Goal: Task Accomplishment & Management: Use online tool/utility

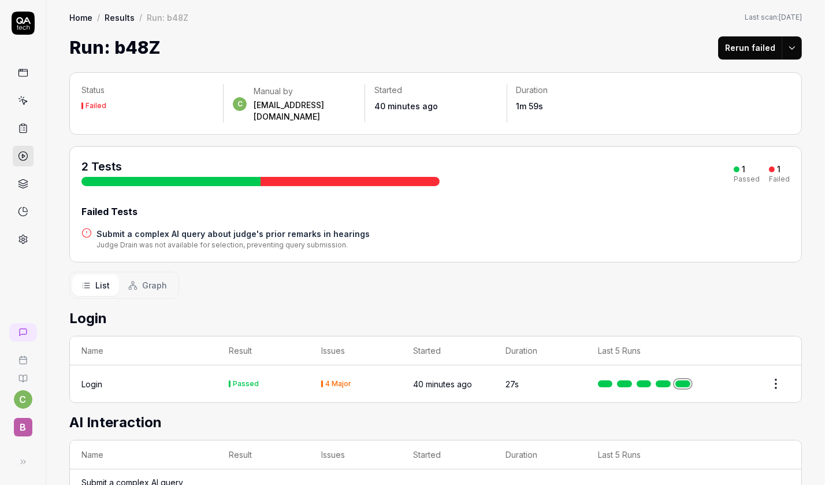
scroll to position [57, 0]
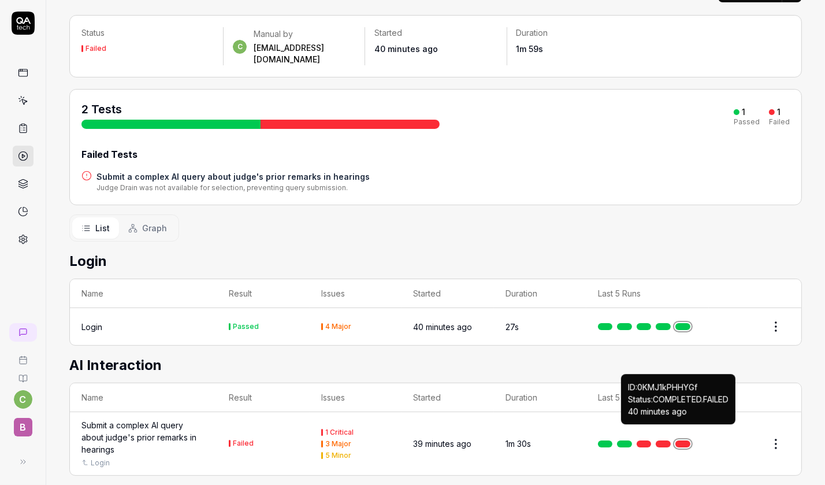
click at [681, 440] on link at bounding box center [683, 443] width 15 height 7
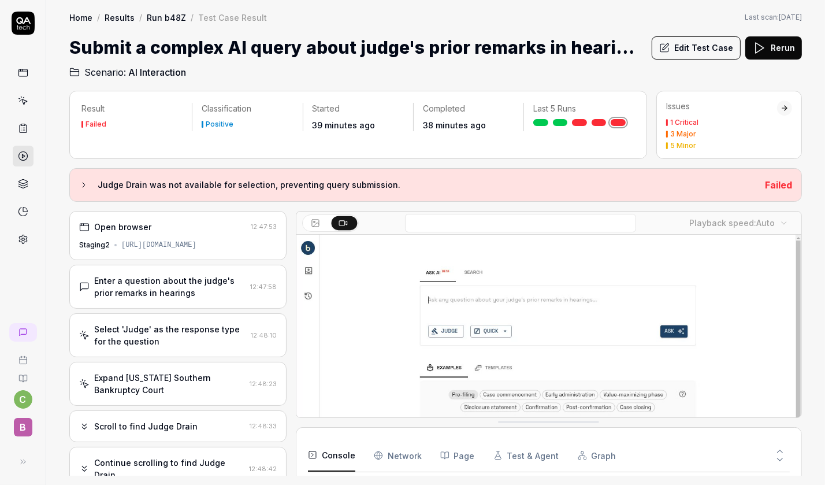
click at [685, 42] on button "Edit Test Case" at bounding box center [696, 47] width 89 height 23
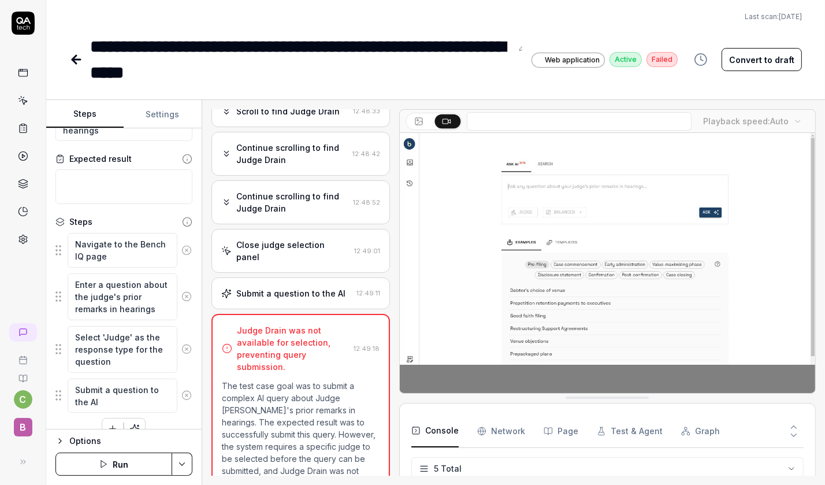
scroll to position [79, 0]
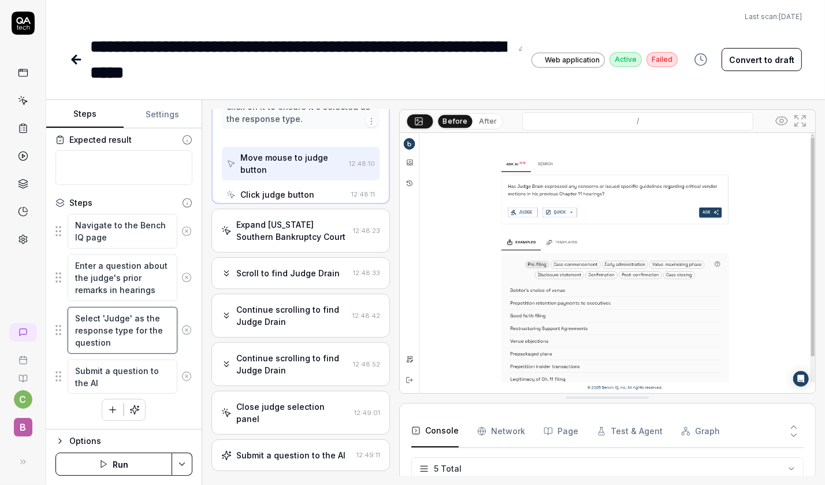
click at [124, 347] on textarea "Select 'Judge' as the response type for the question" at bounding box center [123, 330] width 110 height 47
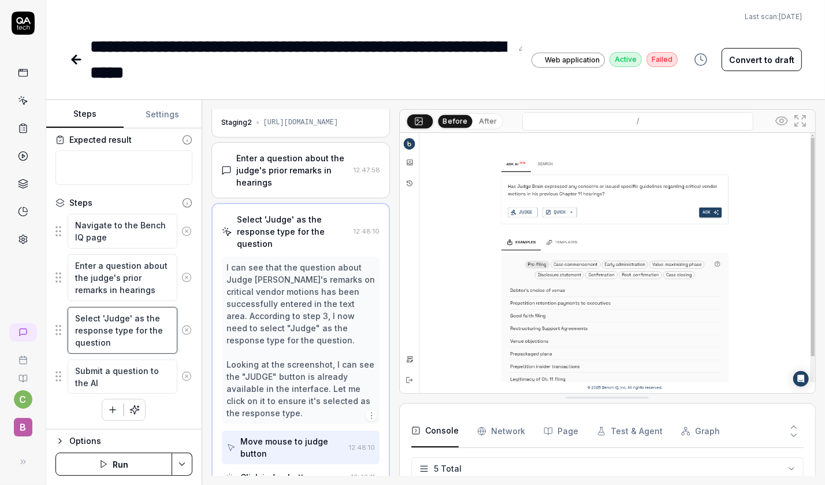
scroll to position [18, 0]
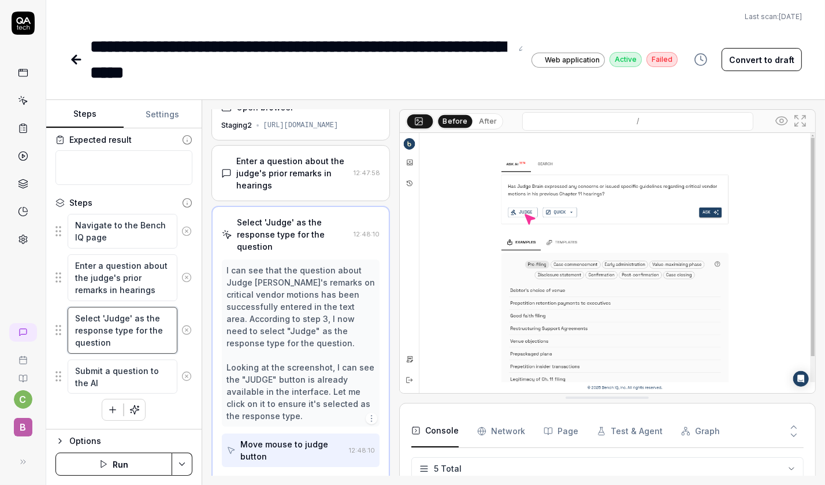
type textarea "*"
type textarea "Select 'Judge' as the response type for the question"
type textarea "*"
type textarea "Select 'Judge' as the response type for the question"
type textarea "*"
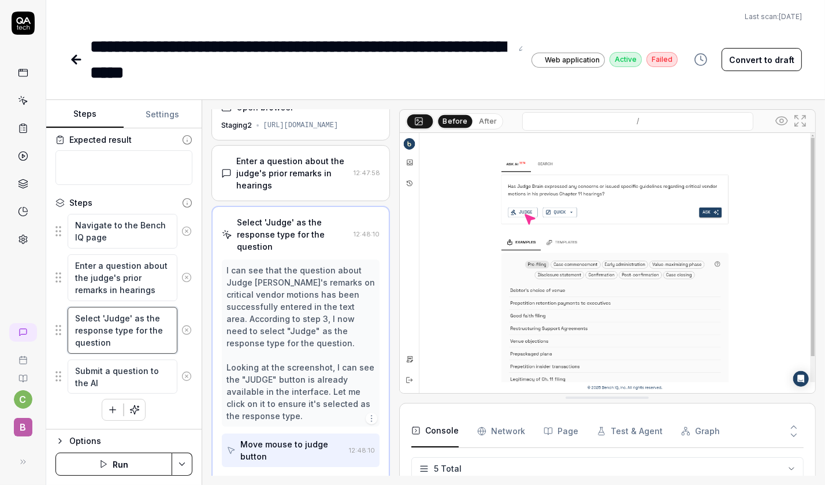
type textarea "Select 'Judge' as the response type for the question."
type textarea "*"
type textarea "Select 'Judge' as the response type for the question."
type textarea "*"
type textarea "Select 'Judge' as the response type for the question. P"
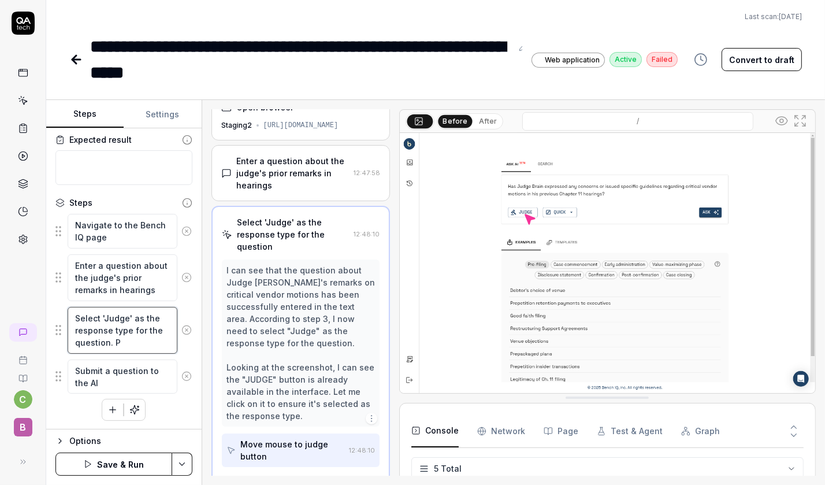
type textarea "*"
type textarea "Select 'Judge' as the response type for the question. Pi"
type textarea "*"
type textarea "Select 'Judge' as the response type for the question. Pic"
type textarea "*"
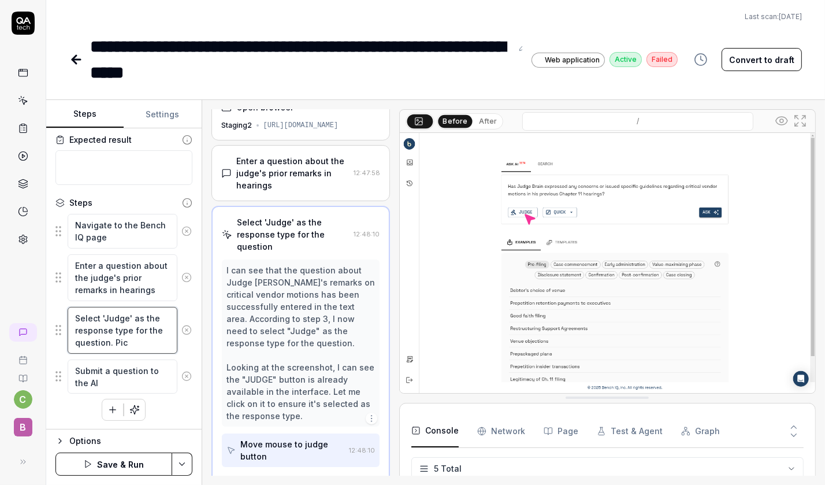
type textarea "Select 'Judge' as the response type for the question. Pick"
type textarea "*"
type textarea "Select 'Judge' as the response type for the question. Pick"
type textarea "*"
type textarea "Select 'Judge' as the response type for the question. Pick o"
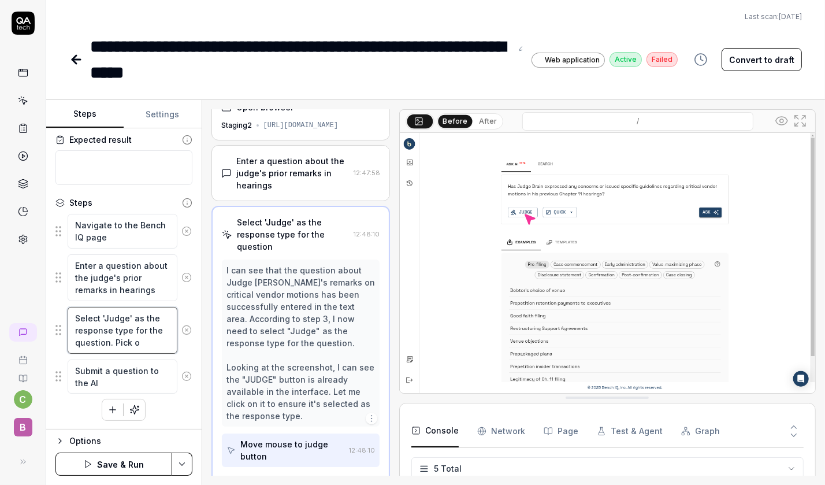
type textarea "*"
type textarea "Select 'Judge' as the response type for the question. Pick on"
type textarea "*"
type textarea "Select 'Judge' as the response type for the question. Pick one"
type textarea "*"
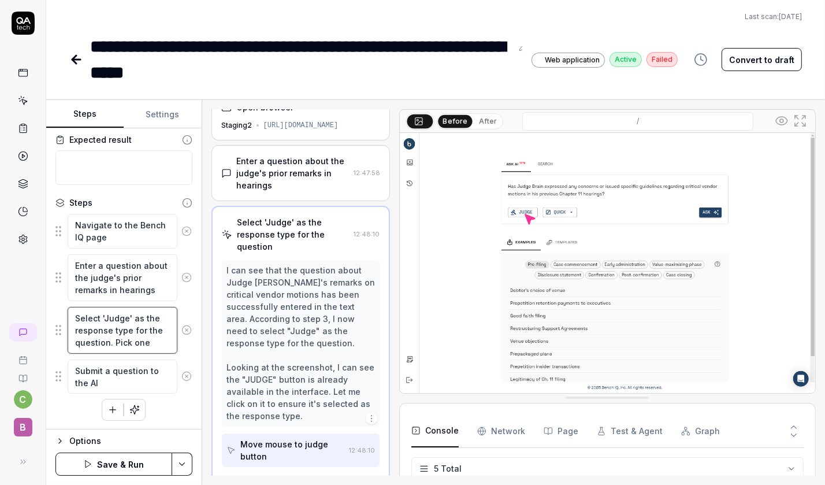
type textarea "Select 'Judge' as the response type for the question. Pick one"
type textarea "*"
type textarea "Select 'Judge' as the response type for the question. Pick one o"
type textarea "*"
type textarea "Select 'Judge' as the response type for the question. Pick one of"
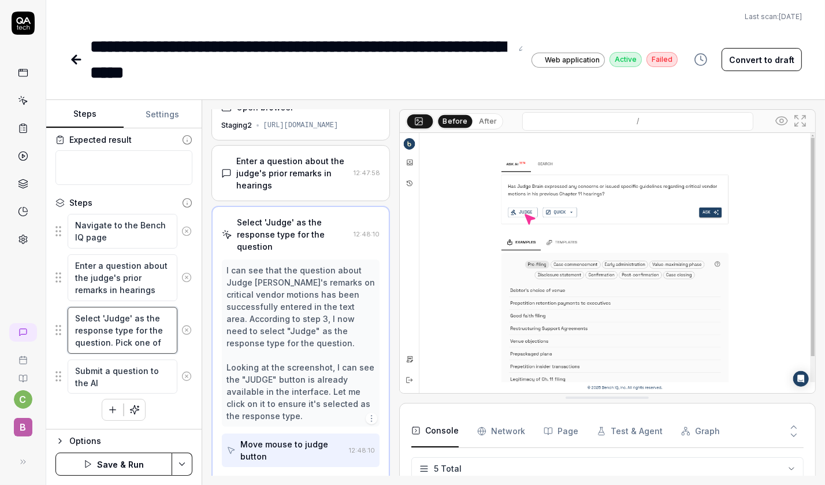
type textarea "*"
type textarea "Select 'Judge' as the response type for the question. Pick one of"
type textarea "*"
type textarea "Select 'Judge' as the response type for the question. Pick one of th"
type textarea "*"
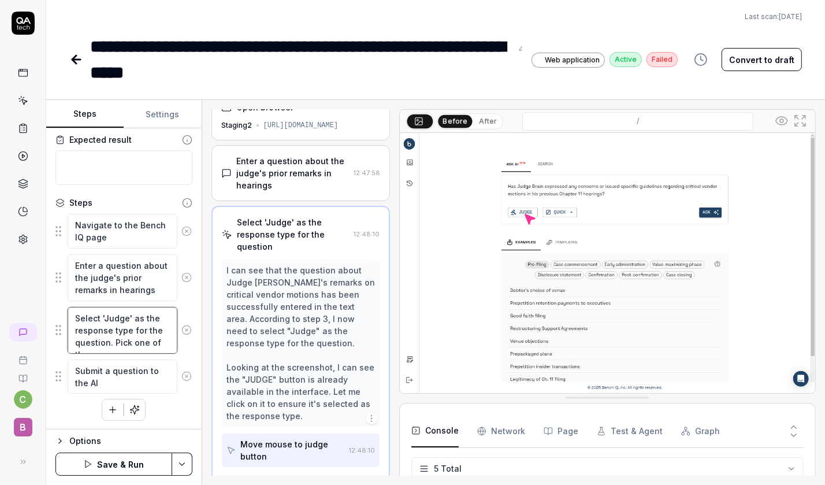
type textarea "Select 'Judge' as the response type for the question. Pick one of the"
type textarea "*"
type textarea "Select 'Judge' as the response type for the question. Pick one of the"
type textarea "*"
type textarea "Select 'Judge' as the response type for the question. Pick one of the l"
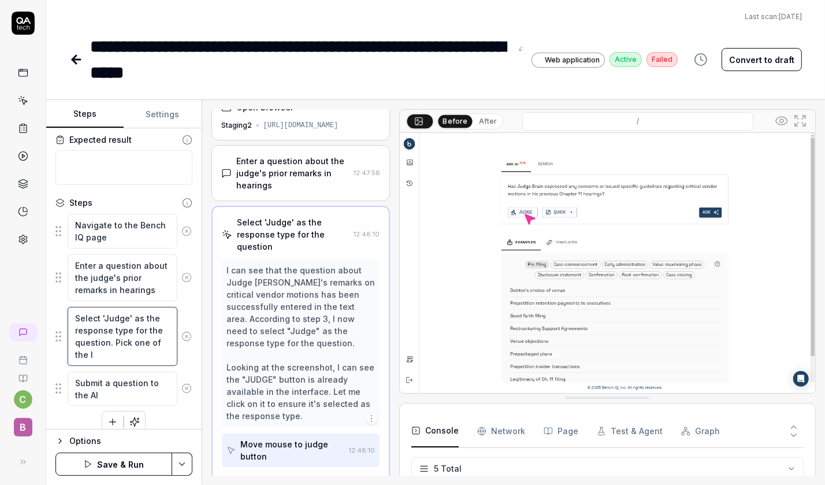
type textarea "*"
type textarea "Select 'Judge' as the response type for the question. Pick one of the li"
type textarea "*"
type textarea "Select 'Judge' as the response type for the question. Pick one of the lis"
type textarea "*"
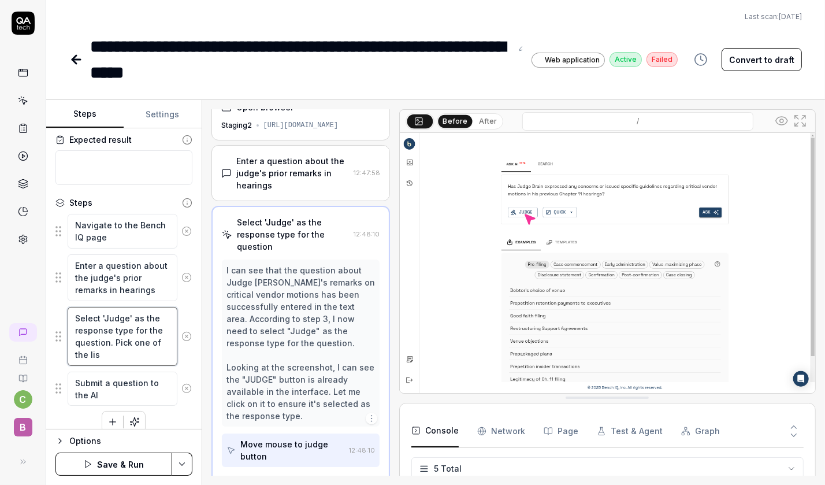
type textarea "Select 'Judge' as the response type for the question. Pick one of the list"
type textarea "*"
type textarea "Select 'Judge' as the response type for the question. Pick one of the liste"
type textarea "*"
type textarea "Select 'Judge' as the response type for the question. Pick one of the listed"
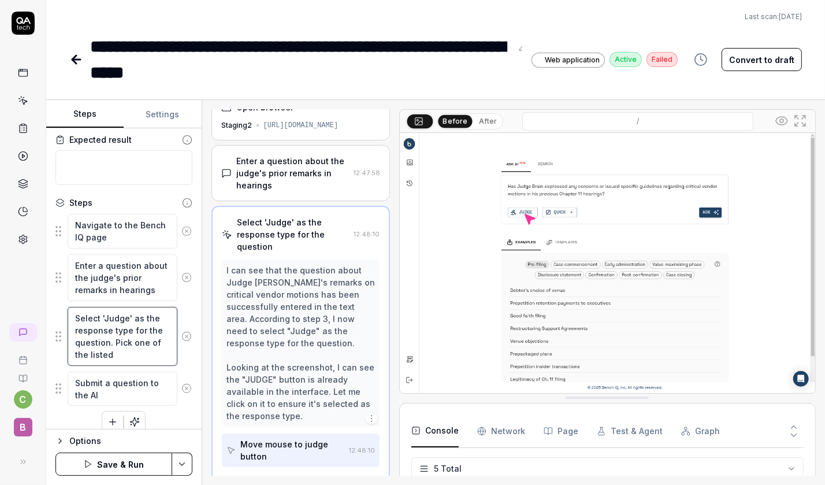
type textarea "*"
type textarea "Select 'Judge' as the response type for the question. Pick one of the listed"
type textarea "*"
type textarea "Select 'Judge' as the response type for the question. Pick one of the listed j"
type textarea "*"
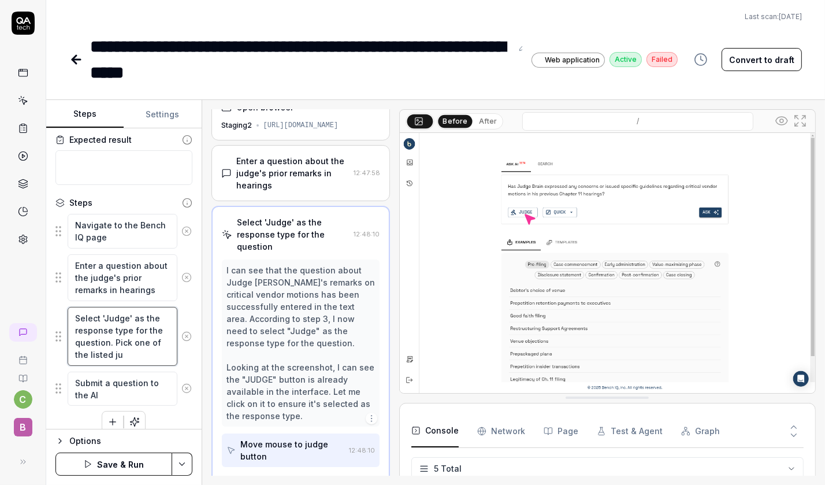
type textarea "Select 'Judge' as the response type for the question. Pick one of the listed jud"
type textarea "*"
type textarea "Select 'Judge' as the response type for the question. Pick one of the listed ju…"
type textarea "*"
type textarea "Select 'Judge' as the response type for the question. Pick one of the listed ju…"
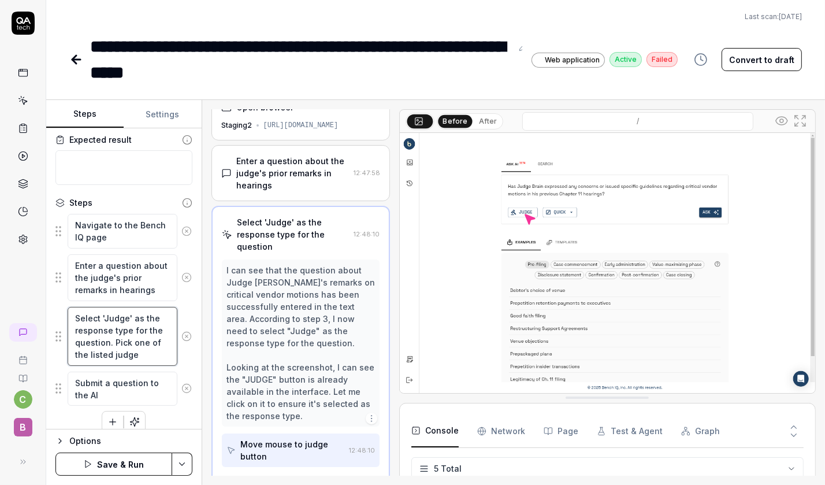
type textarea "*"
type textarea "Select 'Judge' as the response type for the question. Pick one of the listed ju…"
type textarea "*"
type textarea "Select 'Judge' as the response type for the question. Pick one of the listed ju…"
type textarea "*"
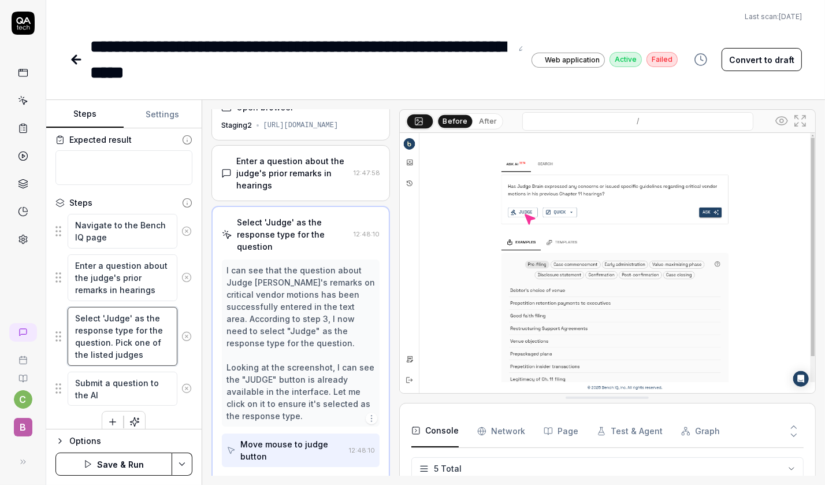
type textarea "Select 'Judge' as the response type for the question. Pick one of the listed ju…"
type textarea "*"
type textarea "Select 'Judge' as the response type for the question. Pick one of the listed ju…"
type textarea "*"
type textarea "Select 'Judge' as the response type for the question. Pick one of the listed ju…"
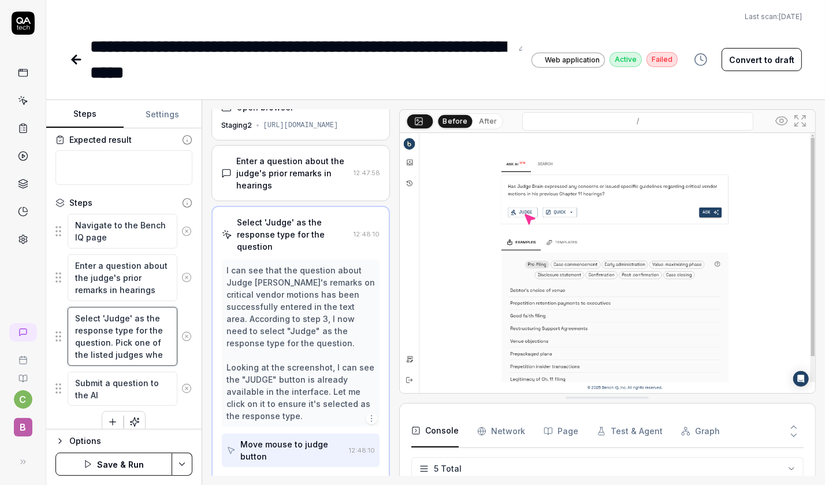
type textarea "*"
type textarea "Select 'Judge' as the response type for the question. Pick one of the listed ju…"
type textarea "*"
type textarea "Select 'Judge' as the response type for the question. Pick one of the listed ju…"
type textarea "*"
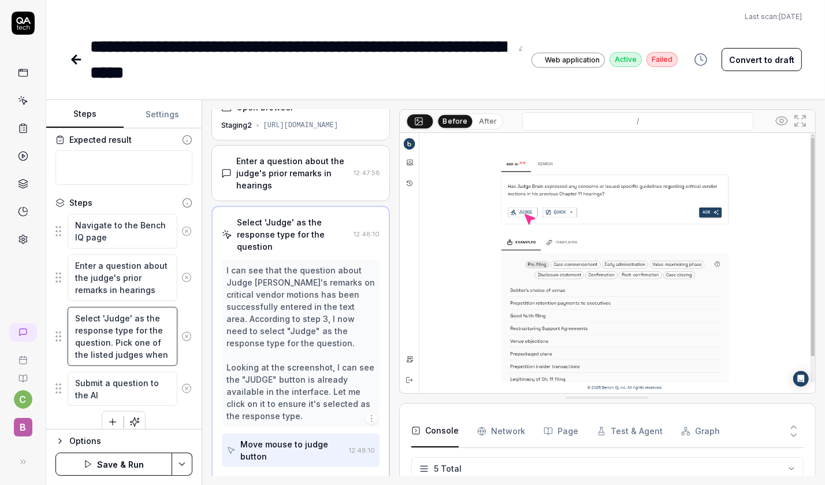
type textarea "Select 'Judge' as the response type for the question. Pick one of the listed ju…"
type textarea "*"
type textarea "Select 'Judge' as the response type for the question. Pick one of the listed ju…"
type textarea "*"
type textarea "Select 'Judge' as the response type for the question. Pick one of the listed ju…"
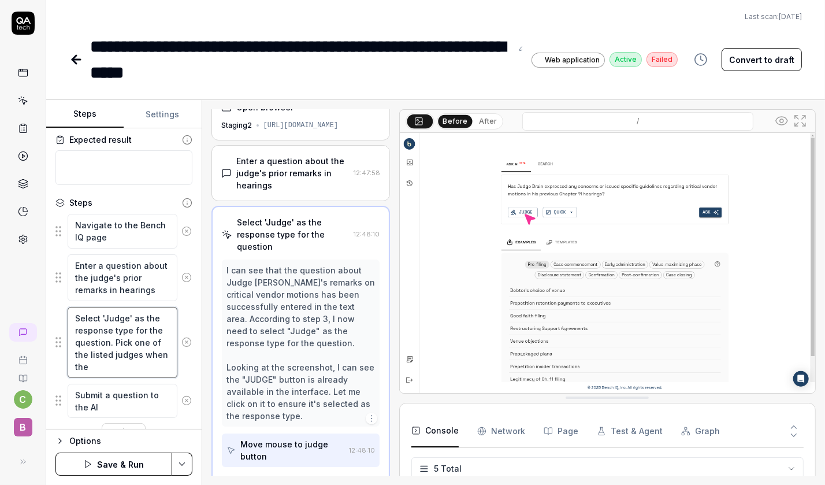
type textarea "*"
type textarea "Select 'Judge' as the response type for the question. Pick one of the listed ju…"
type textarea "*"
type textarea "Select 'Judge' as the response type for the question. Pick one of the listed ju…"
type textarea "*"
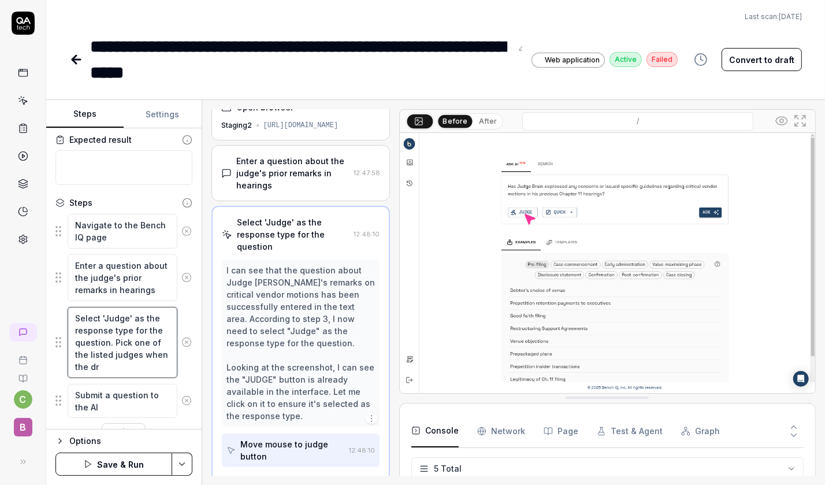
type textarea "Select 'Judge' as the response type for the question. Pick one of the listed ju…"
type textarea "*"
type textarea "Select 'Judge' as the response type for the question. Pick one of the listed ju…"
type textarea "*"
type textarea "Select 'Judge' as the response type for the question. Pick one of the listed ju…"
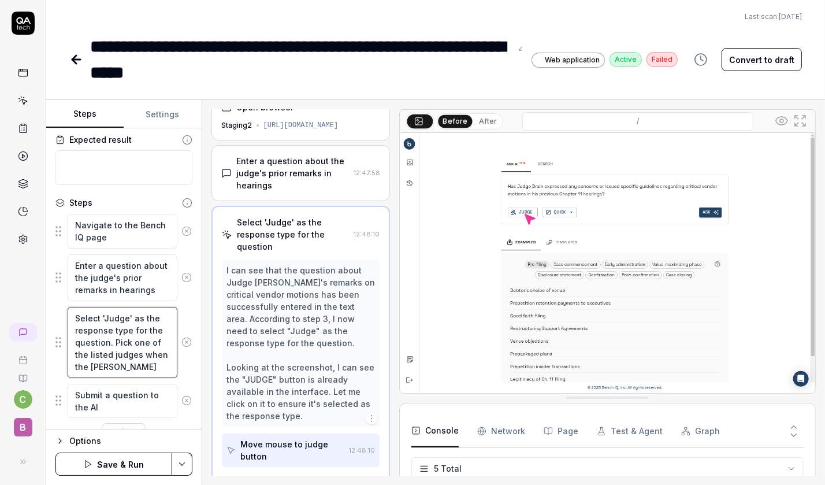
type textarea "*"
type textarea "Select 'Judge' as the response type for the question. Pick one of the listed ju…"
type textarea "*"
type textarea "Select 'Judge' as the response type for the question. Pick one of the listed ju…"
type textarea "*"
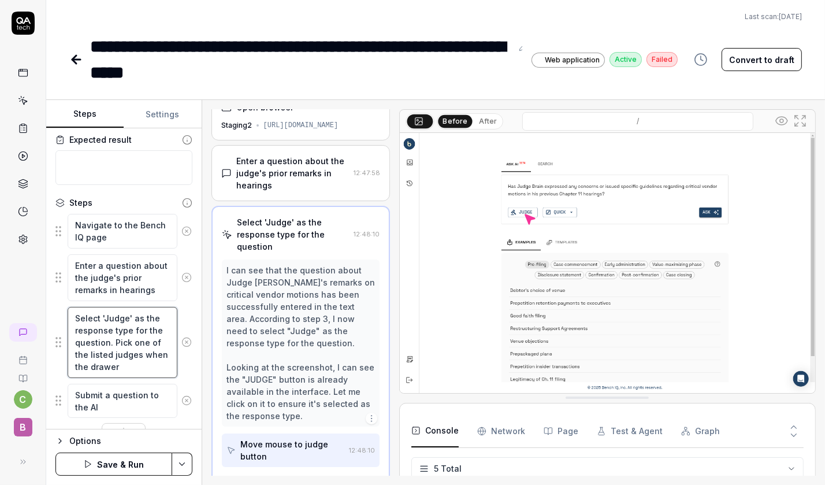
type textarea "Select 'Judge' as the response type for the question. Pick one of the listed ju…"
type textarea "*"
type textarea "Select 'Judge' as the response type for the question. Pick one of the listed ju…"
type textarea "*"
type textarea "Select 'Judge' as the response type for the question. Pick one of the listed ju…"
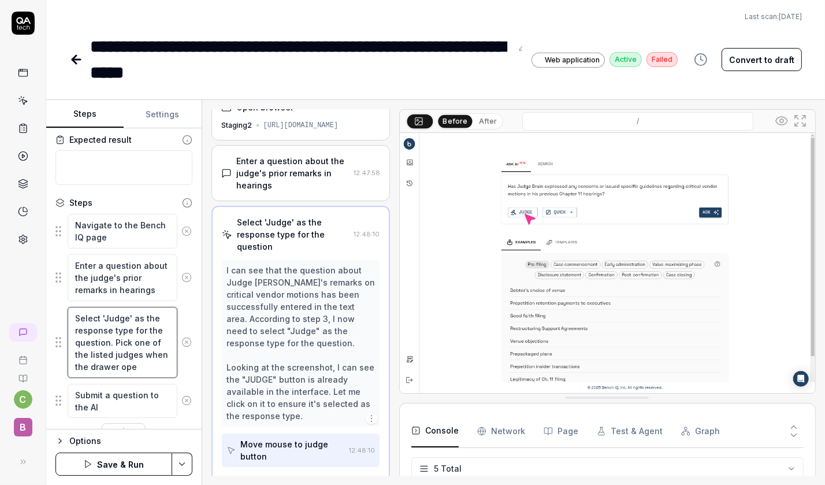
type textarea "*"
type textarea "Select 'Judge' as the response type for the question. Pick one of the listed ju…"
type textarea "*"
type textarea "Select 'Judge' as the response type for the question. Pick one of the listed ju…"
click at [106, 457] on button "Save & Run" at bounding box center [113, 464] width 117 height 23
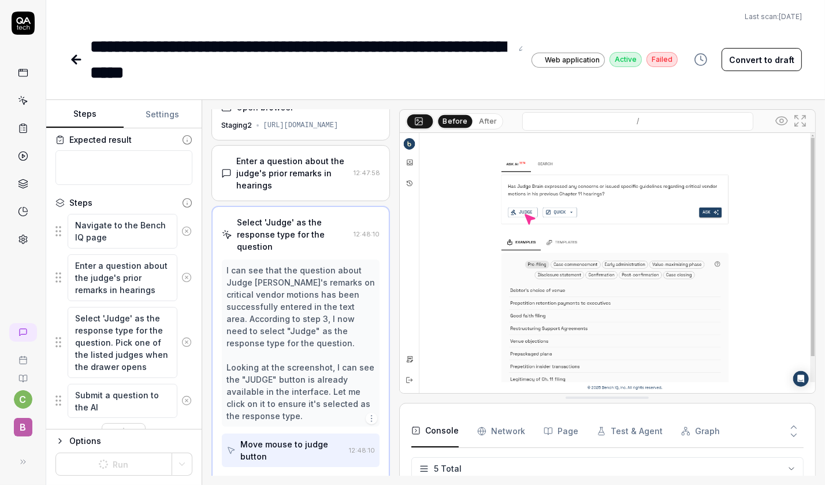
type textarea "*"
